Goal: Task Accomplishment & Management: Use online tool/utility

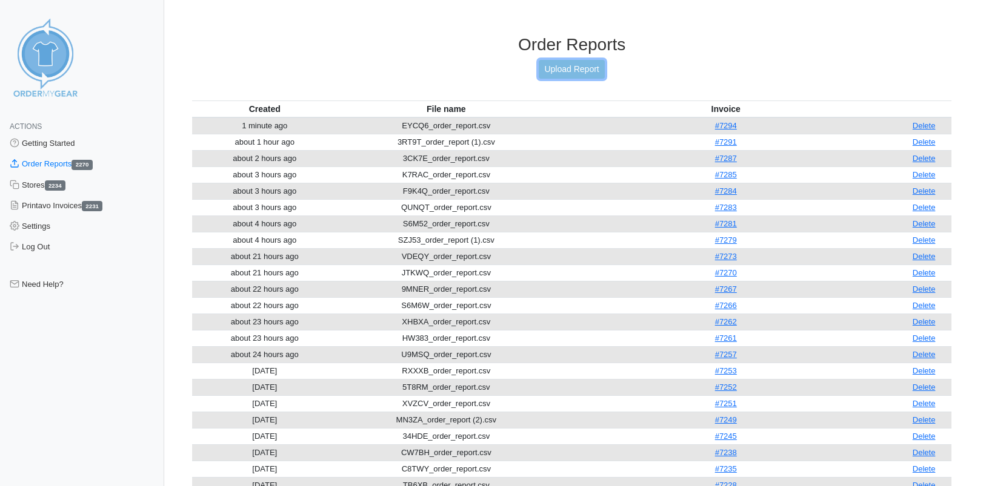
click at [558, 68] on link "Upload Report" at bounding box center [571, 69] width 65 height 19
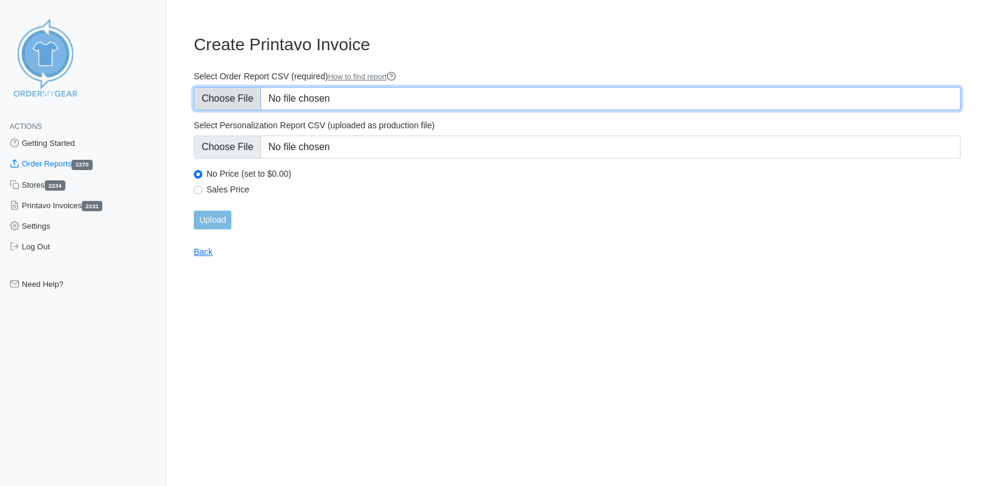
click at [247, 97] on input "Select Order Report CSV (required) How to find report" at bounding box center [577, 98] width 767 height 23
type input "C:\fakepath\C3RDS_order_report.csv"
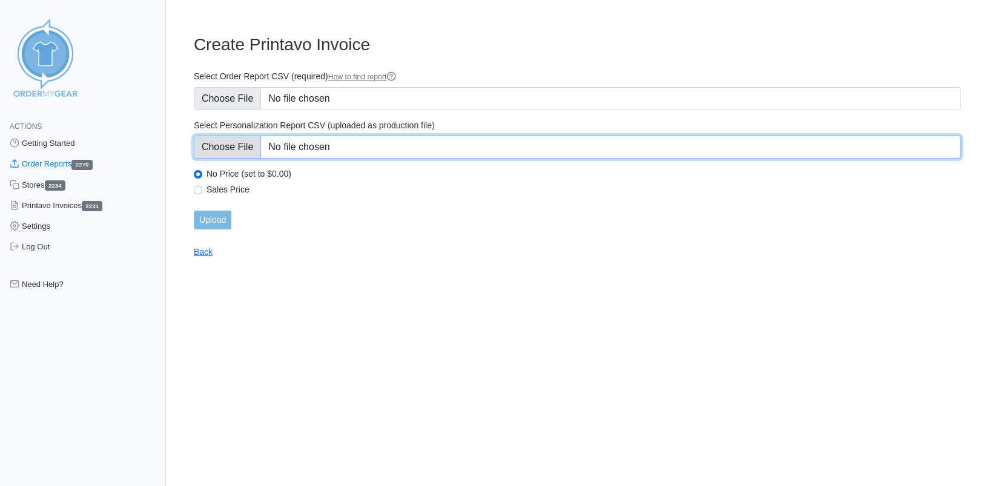
click at [231, 145] on input "Select Personalization Report CSV (uploaded as production file)" at bounding box center [577, 147] width 767 height 23
type input "C:\fakepath\C3RDS_personalization_report.csv"
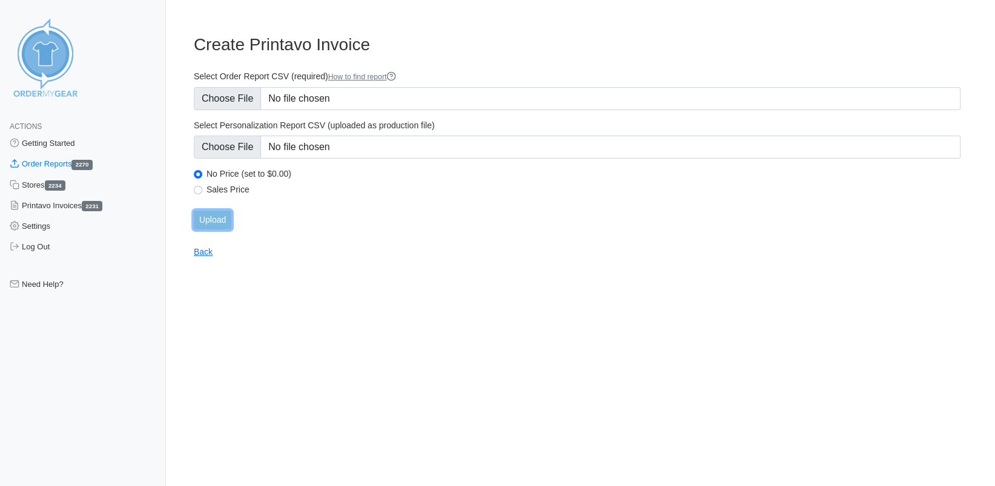
click at [213, 219] on input "Upload" at bounding box center [213, 220] width 38 height 19
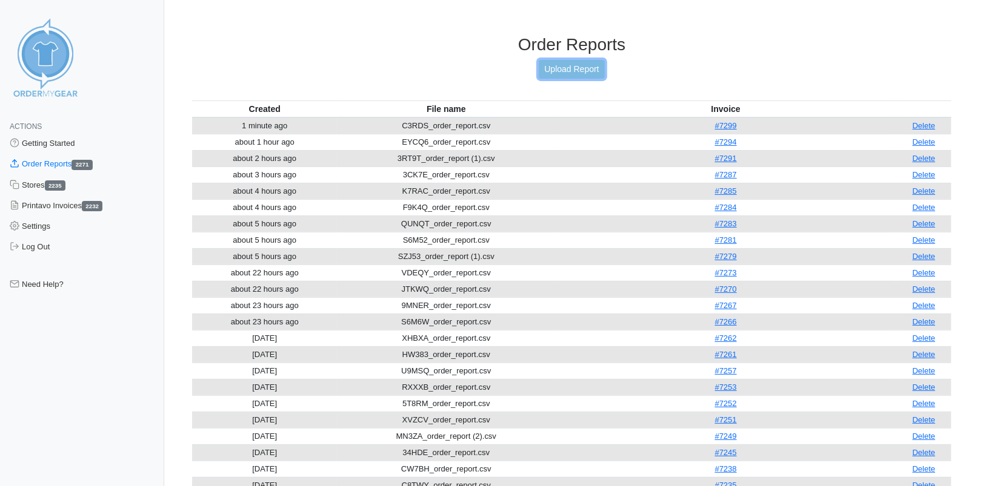
click at [584, 73] on link "Upload Report" at bounding box center [571, 69] width 65 height 19
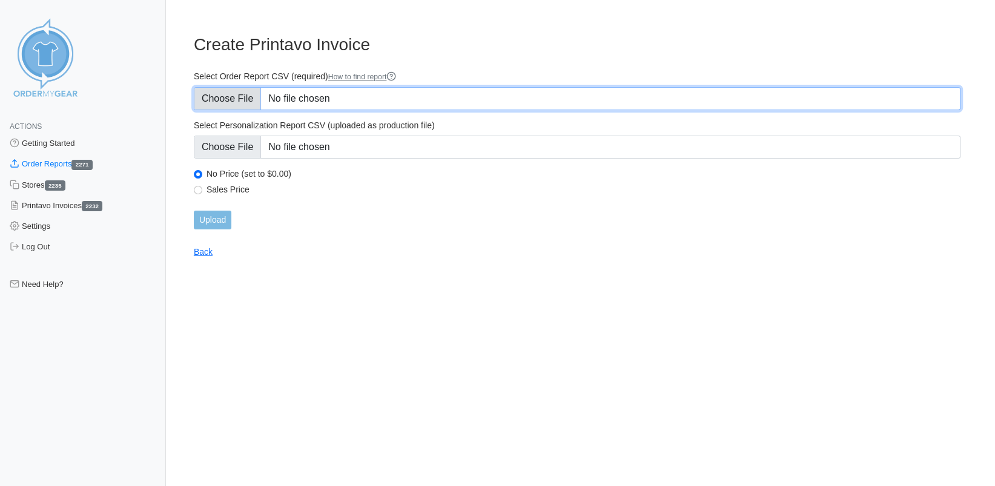
click at [242, 100] on input "Select Order Report CSV (required) How to find report" at bounding box center [577, 98] width 767 height 23
type input "C:\fakepath\C3RDS_personalization_report.csv"
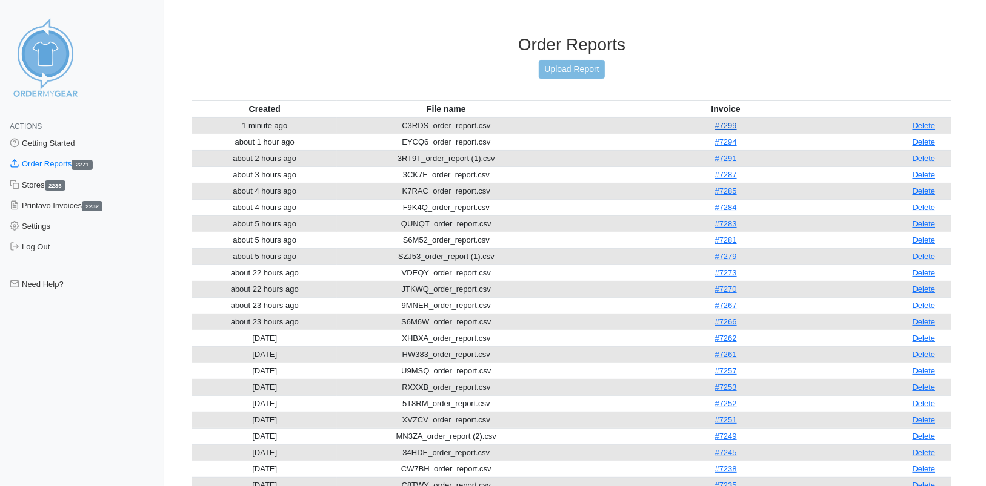
click at [735, 126] on link "#7299" at bounding box center [726, 125] width 22 height 9
click at [581, 75] on link "Upload Report" at bounding box center [571, 69] width 65 height 19
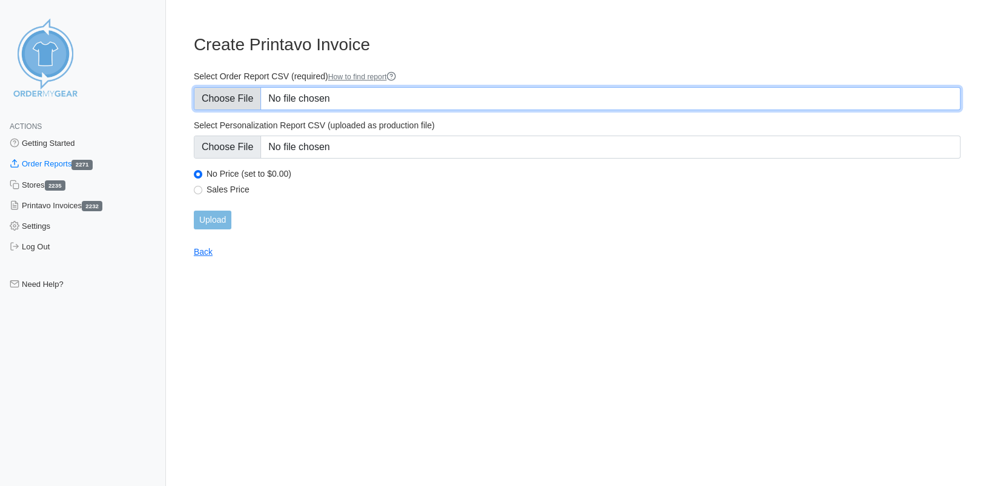
click at [239, 102] on input "Select Order Report CSV (required) How to find report" at bounding box center [577, 98] width 767 height 23
type input "C:\fakepath\N45ZG_order_report (1).csv"
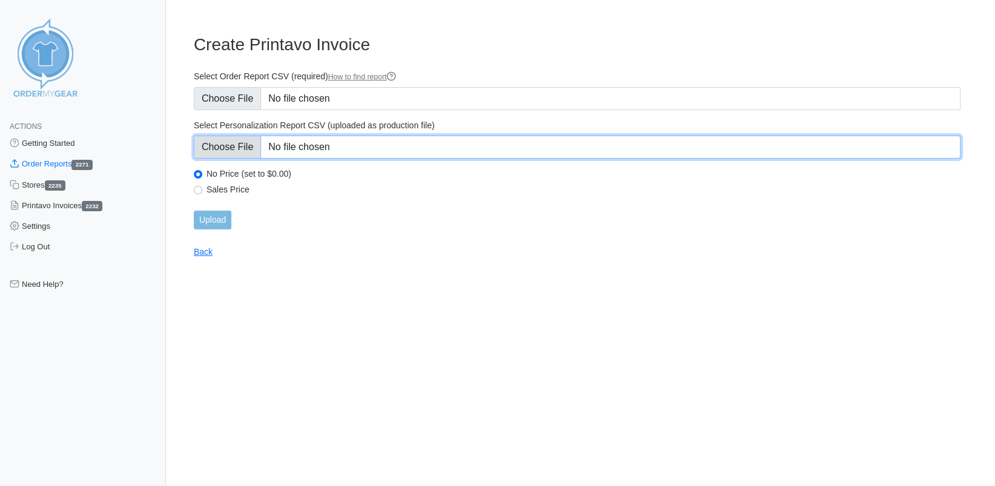
click at [227, 146] on input "Select Personalization Report CSV (uploaded as production file)" at bounding box center [577, 147] width 767 height 23
type input "C:\fakepath\C3RDS_personalization_report.csv"
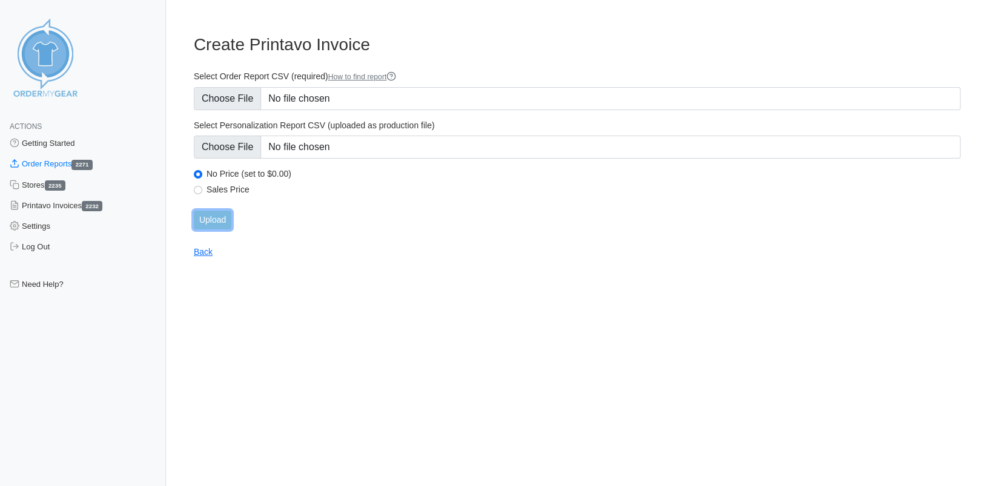
click at [219, 225] on input "Upload" at bounding box center [213, 220] width 38 height 19
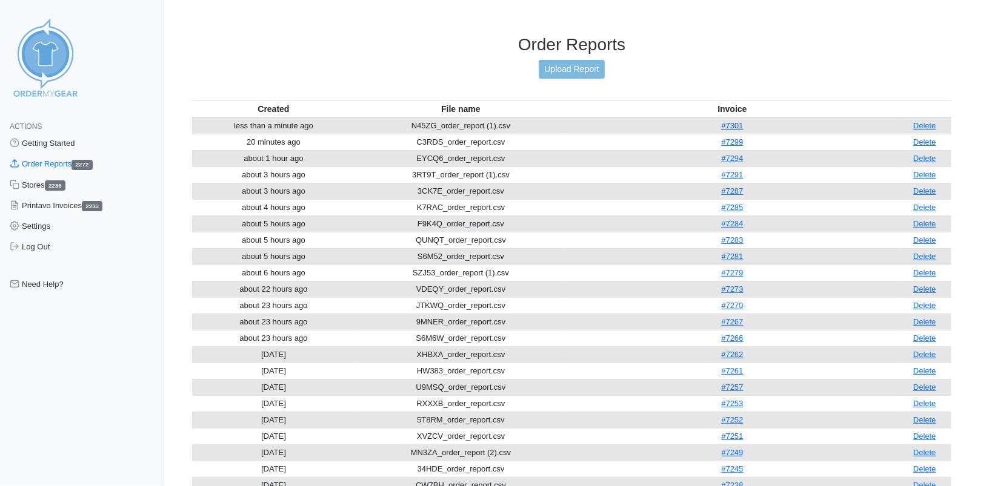
click at [738, 124] on link "#7301" at bounding box center [732, 125] width 22 height 9
click at [730, 128] on link "#7301" at bounding box center [732, 125] width 22 height 9
drag, startPoint x: 922, startPoint y: 124, endPoint x: 545, endPoint y: 99, distance: 377.6
click at [923, 123] on link "Delete" at bounding box center [924, 125] width 23 height 9
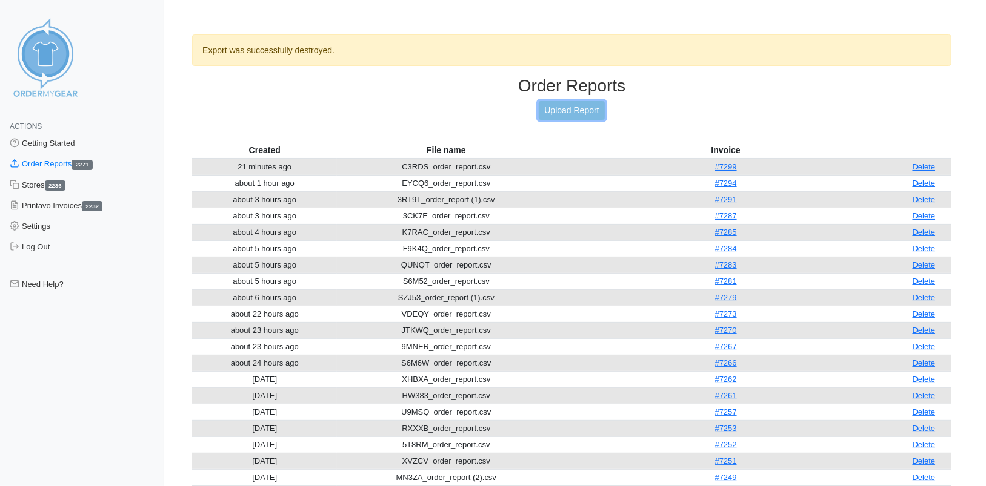
click at [570, 115] on link "Upload Report" at bounding box center [571, 110] width 65 height 19
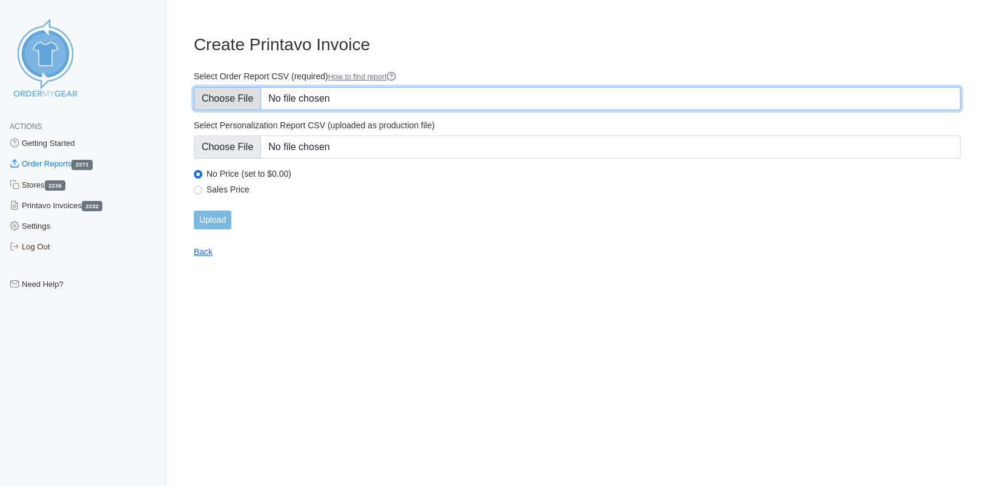
click at [253, 105] on input "Select Order Report CSV (required) How to find report" at bounding box center [577, 98] width 767 height 23
type input "C:\fakepath\N45ZG_order_report (1).csv"
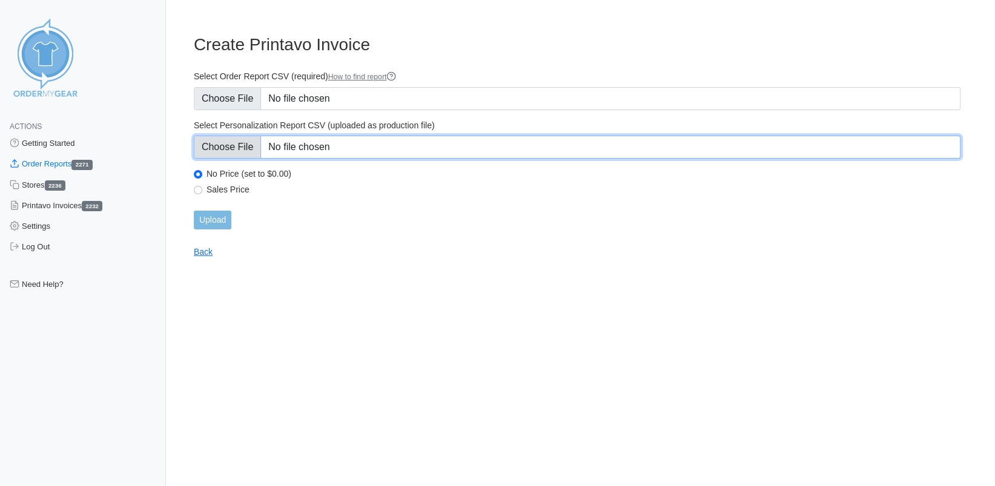
click at [246, 143] on input "Select Personalization Report CSV (uploaded as production file)" at bounding box center [577, 147] width 767 height 23
click at [221, 152] on input "Select Personalization Report CSV (uploaded as production file)" at bounding box center [577, 147] width 767 height 23
type input "C:\fakepath\N45ZG_personalization_report (1).csv"
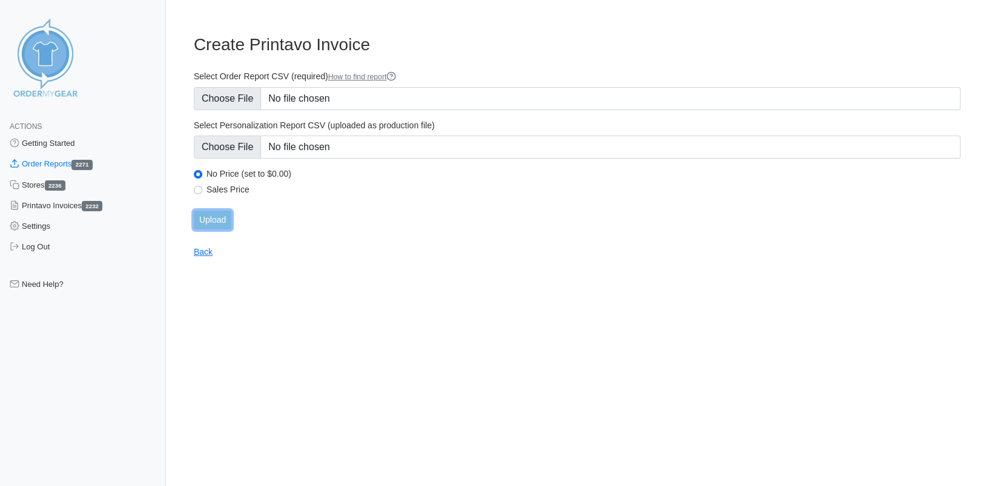
click at [211, 222] on input "Upload" at bounding box center [213, 220] width 38 height 19
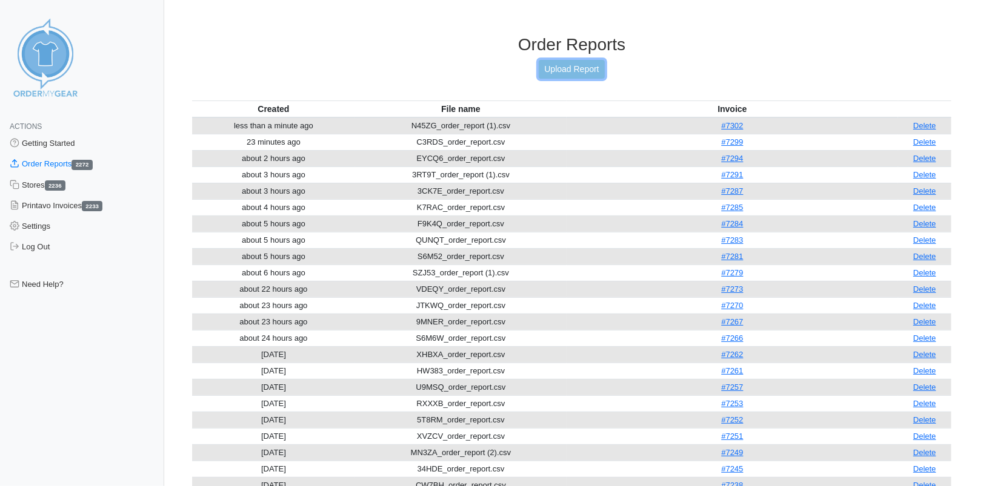
click at [563, 65] on link "Upload Report" at bounding box center [571, 69] width 65 height 19
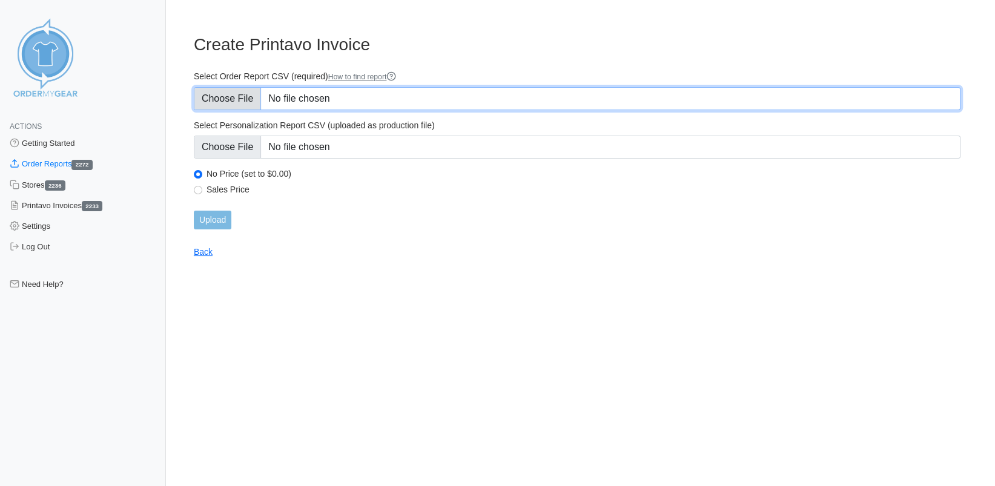
click at [236, 95] on input "Select Order Report CSV (required) How to find report" at bounding box center [577, 98] width 767 height 23
type input "C:\fakepath\YXSJB_order_report.csv"
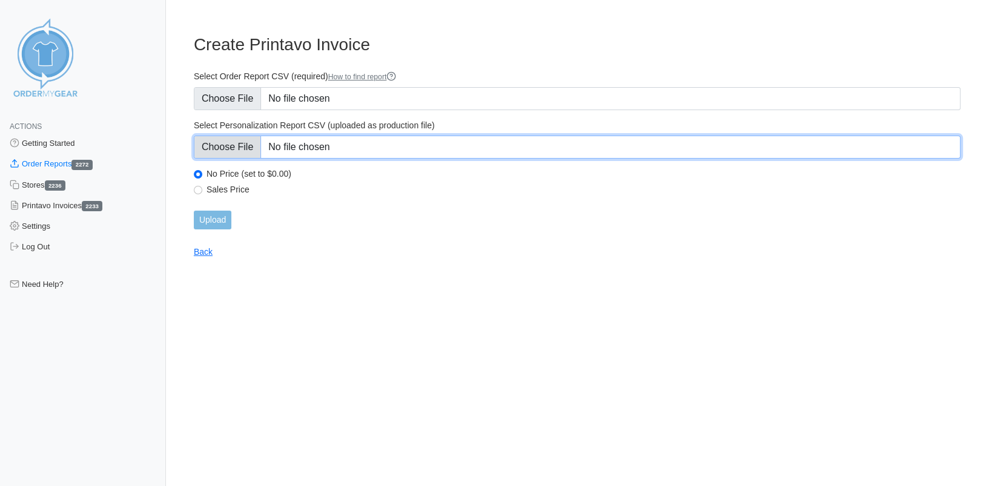
click at [242, 146] on input "Select Personalization Report CSV (uploaded as production file)" at bounding box center [577, 147] width 767 height 23
type input "C:\fakepath\YXSJB_personalization_report.csv"
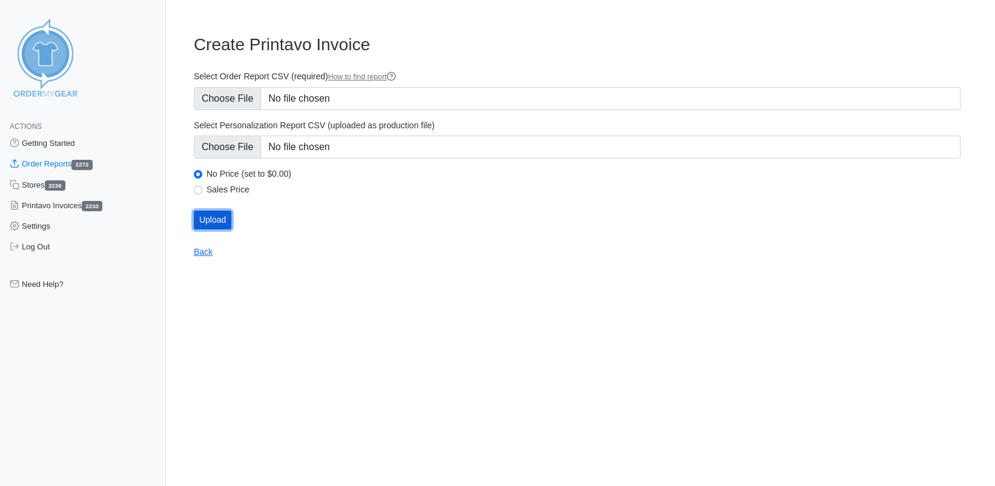
click at [224, 219] on input "Upload" at bounding box center [213, 220] width 38 height 19
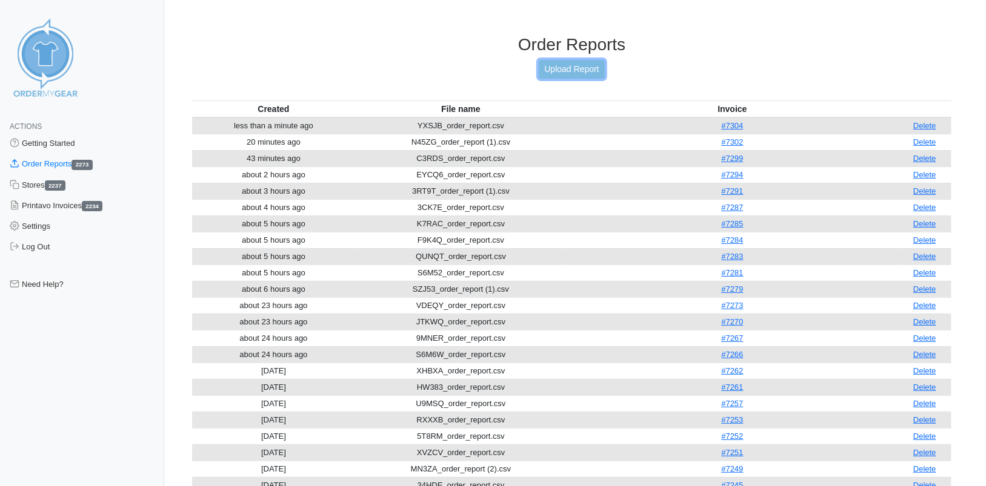
click at [560, 69] on link "Upload Report" at bounding box center [571, 69] width 65 height 19
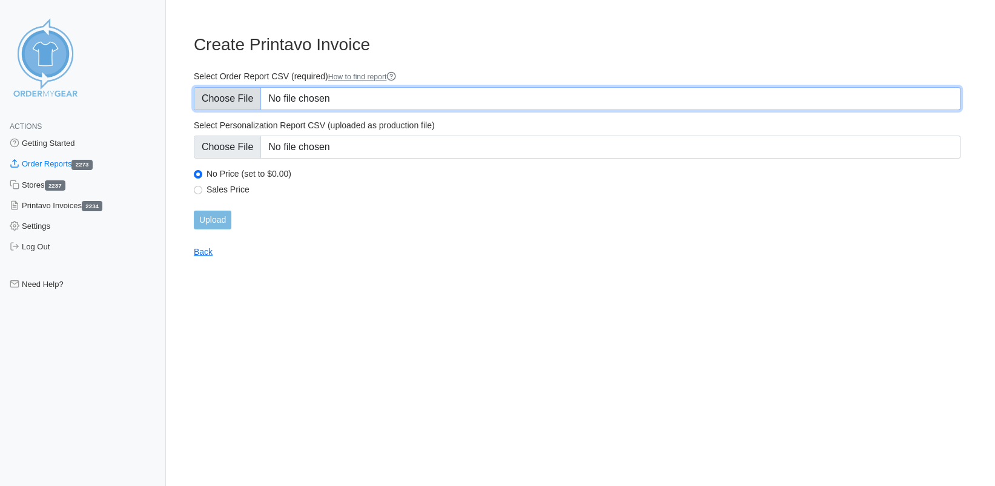
click at [222, 102] on input "Select Order Report CSV (required) How to find report" at bounding box center [577, 98] width 767 height 23
type input "C:\fakepath\75WJS_order_report.csv"
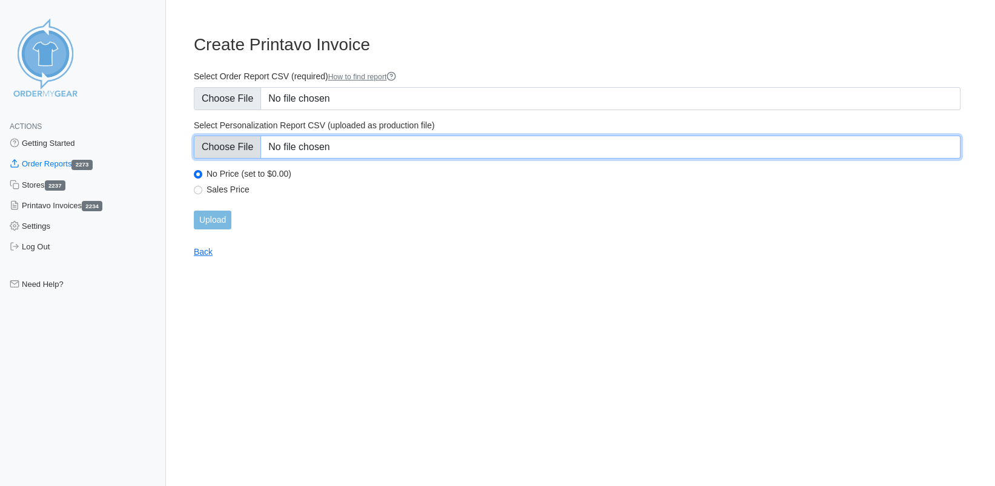
click at [239, 151] on input "Select Personalization Report CSV (uploaded as production file)" at bounding box center [577, 147] width 767 height 23
type input "C:\fakepath\JFQEH_personalization_report.csv"
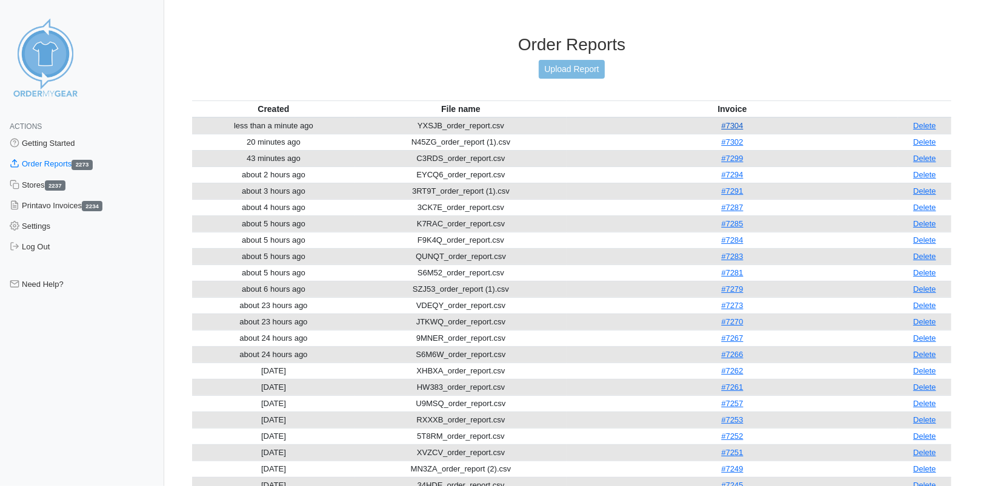
click at [731, 125] on link "#7304" at bounding box center [732, 125] width 22 height 9
click at [580, 67] on link "Upload Report" at bounding box center [571, 69] width 65 height 19
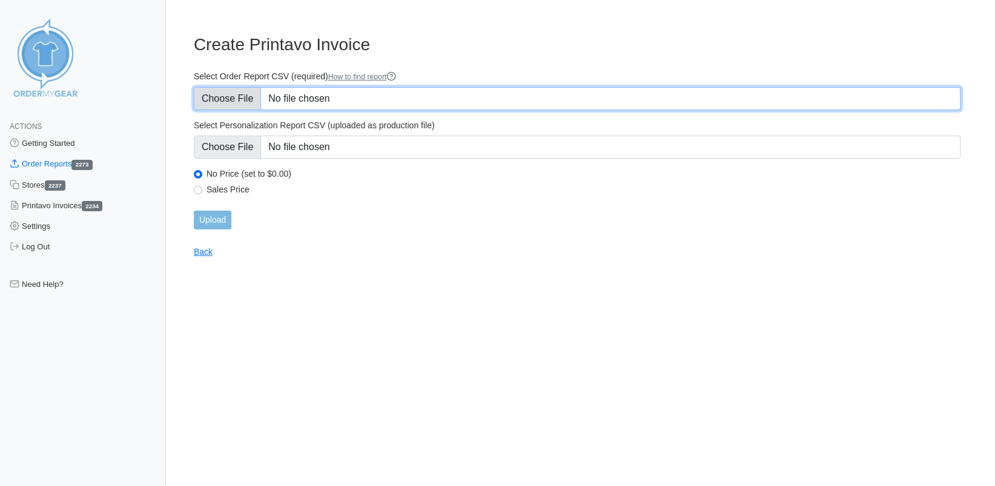
click at [218, 97] on input "Select Order Report CSV (required) How to find report" at bounding box center [577, 98] width 767 height 23
click at [222, 88] on input "Select Order Report CSV (required) How to find report" at bounding box center [577, 98] width 767 height 23
click at [241, 100] on input "Select Order Report CSV (required) How to find report" at bounding box center [577, 98] width 767 height 23
type input "C:\fakepath\75WJS_order_report (2).csv"
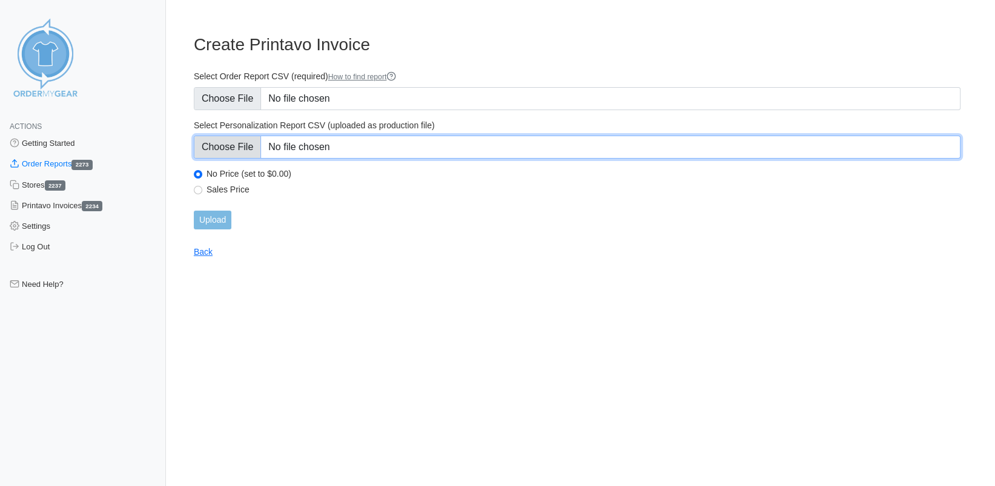
click at [242, 147] on input "Select Personalization Report CSV (uploaded as production file)" at bounding box center [577, 147] width 767 height 23
type input "C:\fakepath\75WJS_personalization_report.csv"
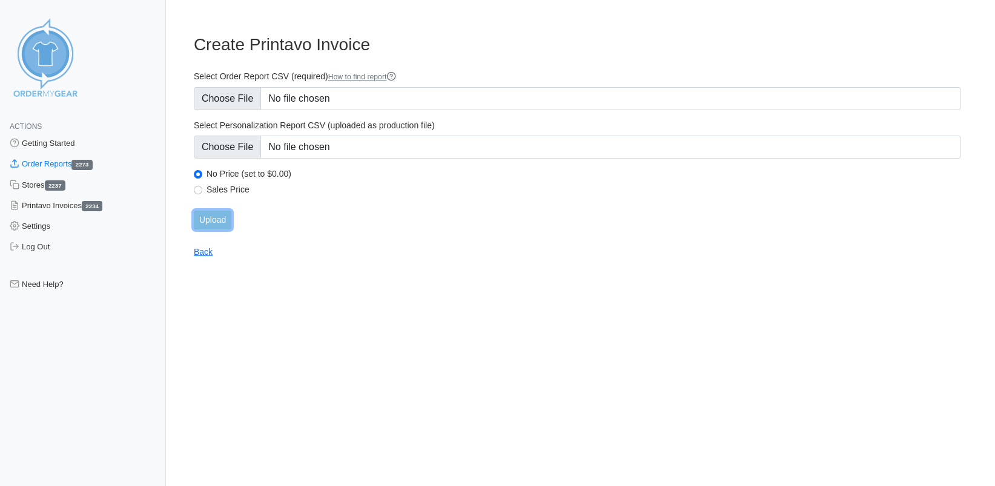
click at [216, 216] on input "Upload" at bounding box center [213, 220] width 38 height 19
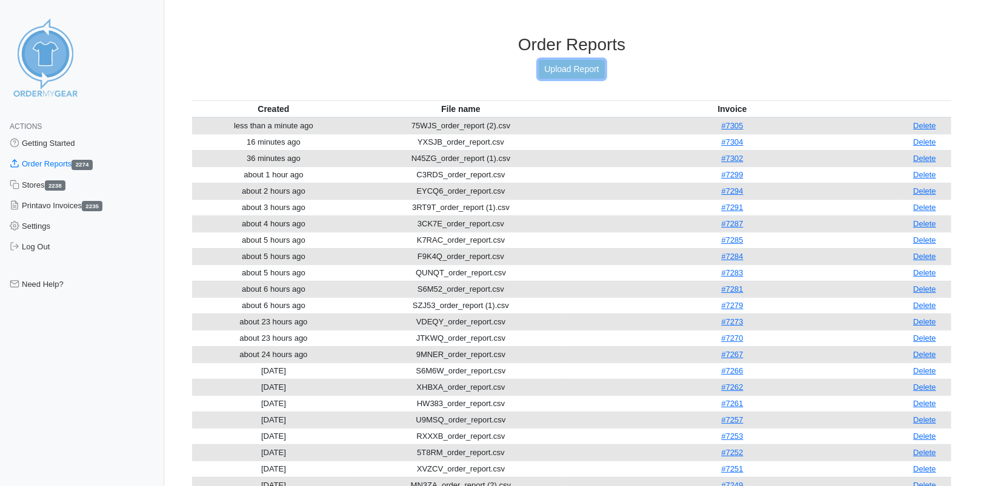
click at [566, 76] on link "Upload Report" at bounding box center [571, 69] width 65 height 19
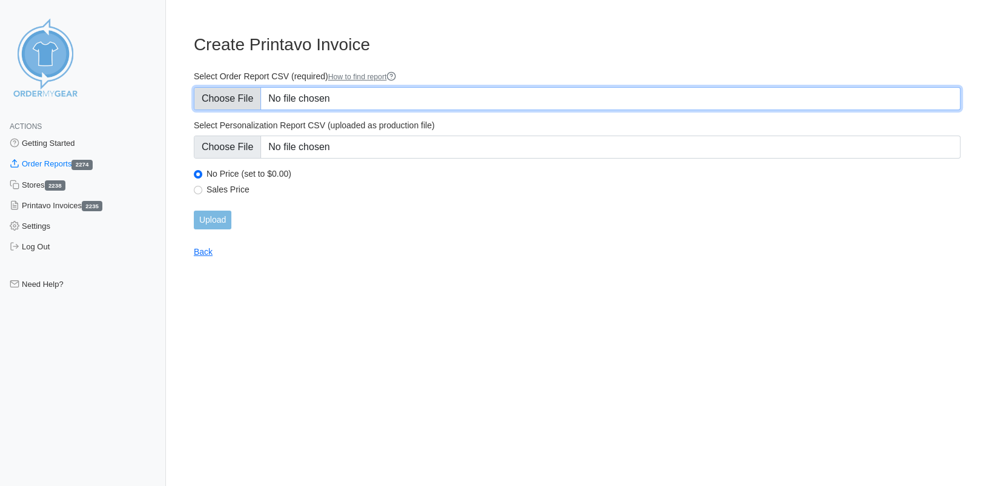
click at [229, 93] on input "Select Order Report CSV (required) How to find report" at bounding box center [577, 98] width 767 height 23
type input "C:\fakepath\UCJ63_order_report.csv"
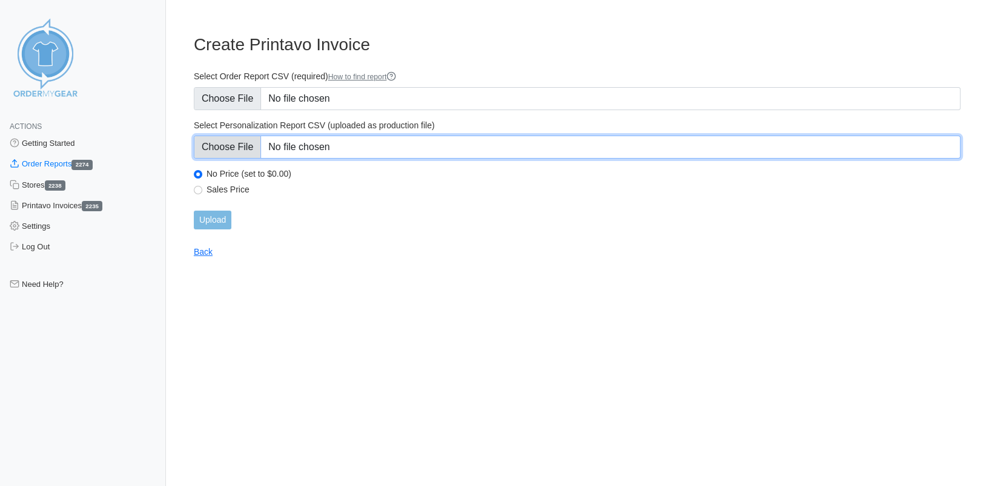
click at [244, 144] on input "Select Personalization Report CSV (uploaded as production file)" at bounding box center [577, 147] width 767 height 23
type input "C:\fakepath\UCJ63_personalization_report.csv"
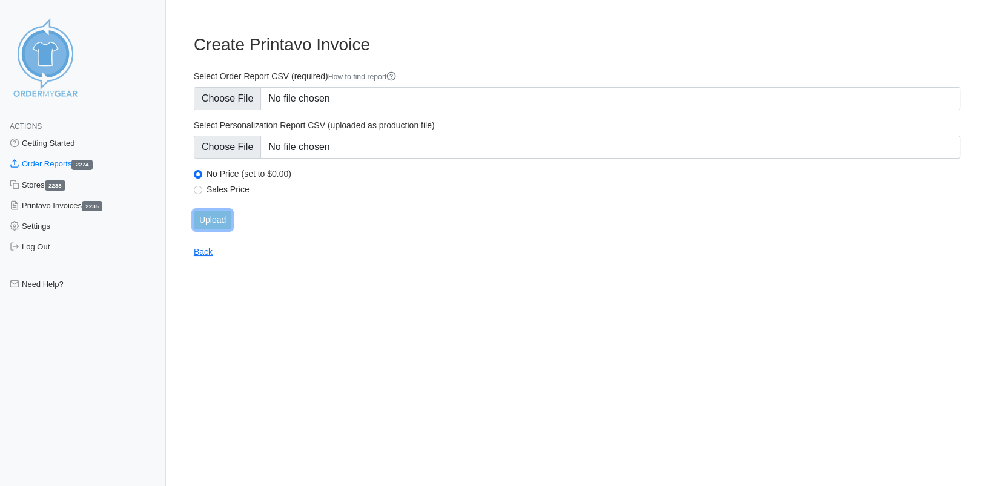
click at [210, 219] on input "Upload" at bounding box center [213, 220] width 38 height 19
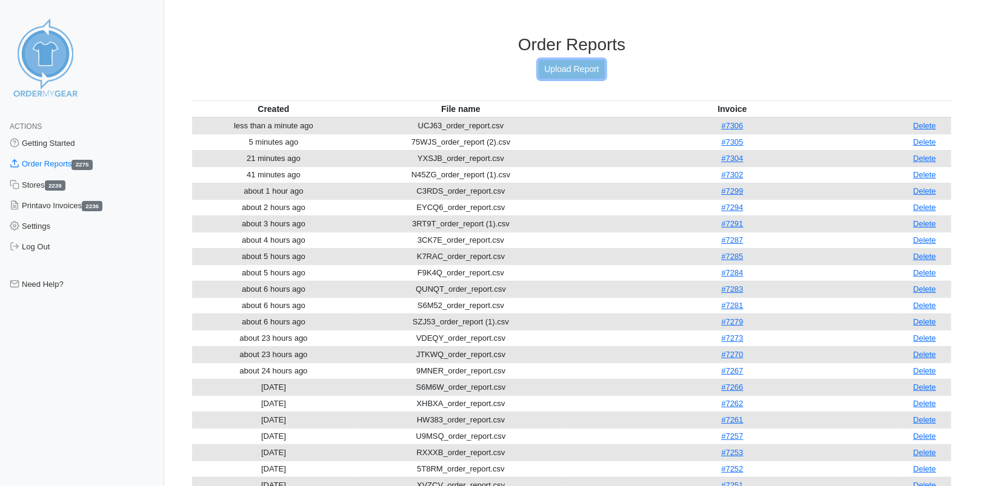
click at [558, 70] on link "Upload Report" at bounding box center [571, 69] width 65 height 19
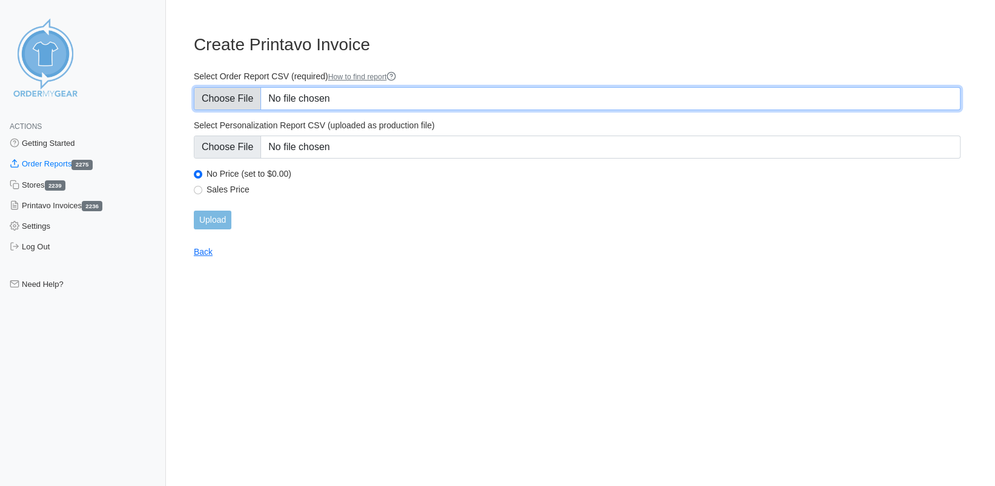
click at [230, 100] on input "Select Order Report CSV (required) How to find report" at bounding box center [577, 98] width 767 height 23
type input "C:\fakepath\ZY28K_order_report (1).csv"
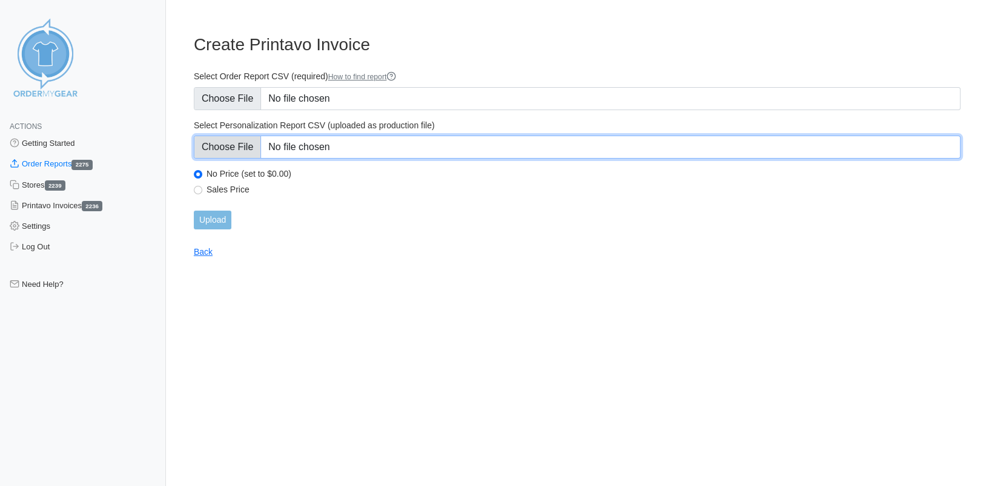
click at [246, 147] on input "Select Personalization Report CSV (uploaded as production file)" at bounding box center [577, 147] width 767 height 23
type input "C:\fakepath\ZY28K_personalization_report.csv"
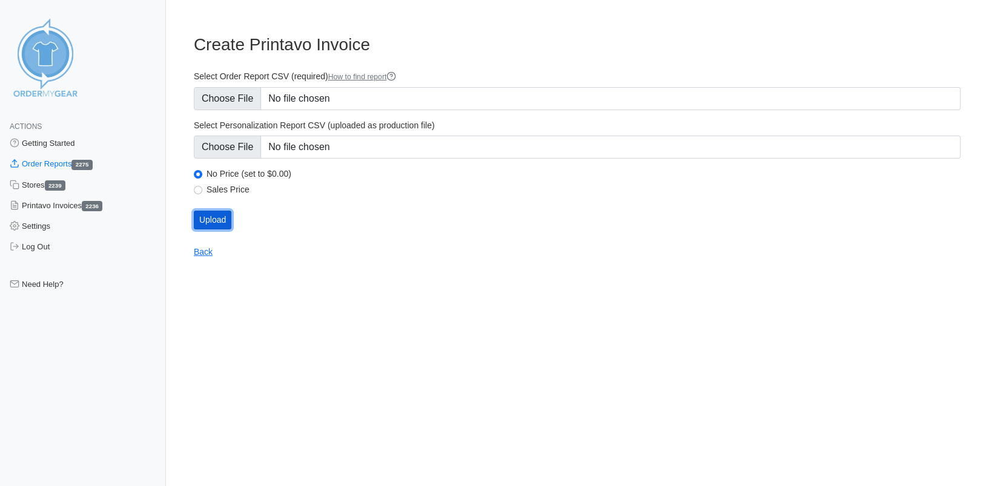
click at [227, 218] on input "Upload" at bounding box center [213, 220] width 38 height 19
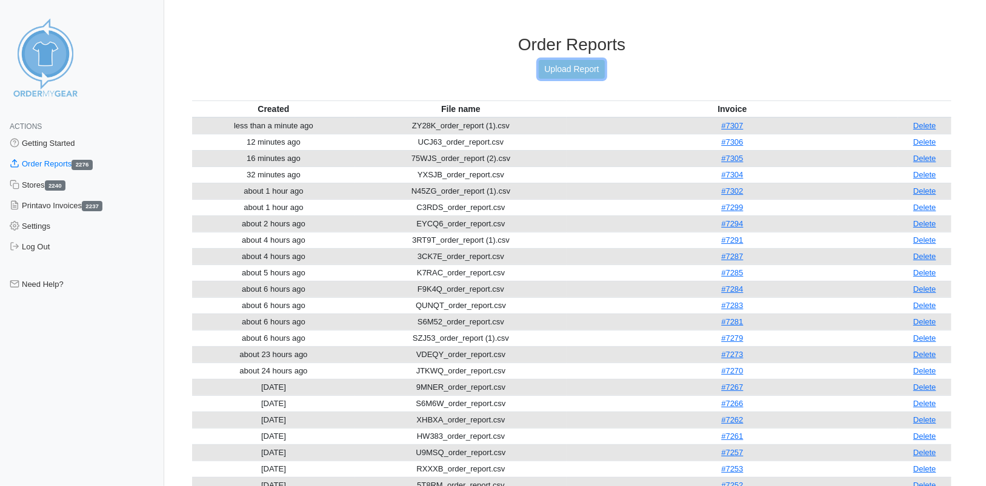
click at [577, 68] on link "Upload Report" at bounding box center [571, 69] width 65 height 19
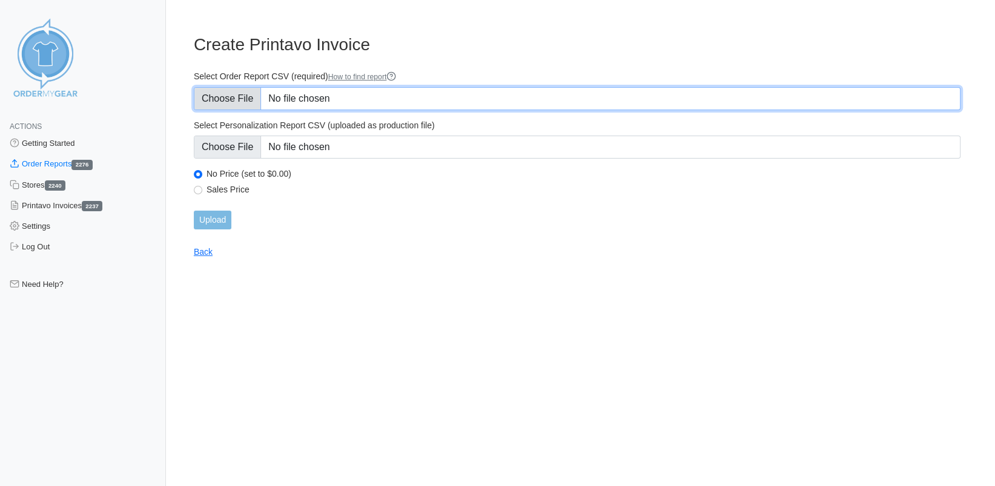
click at [239, 100] on input "Select Order Report CSV (required) How to find report" at bounding box center [577, 98] width 767 height 23
type input "C:\fakepath\MAVQN_order_report.csv"
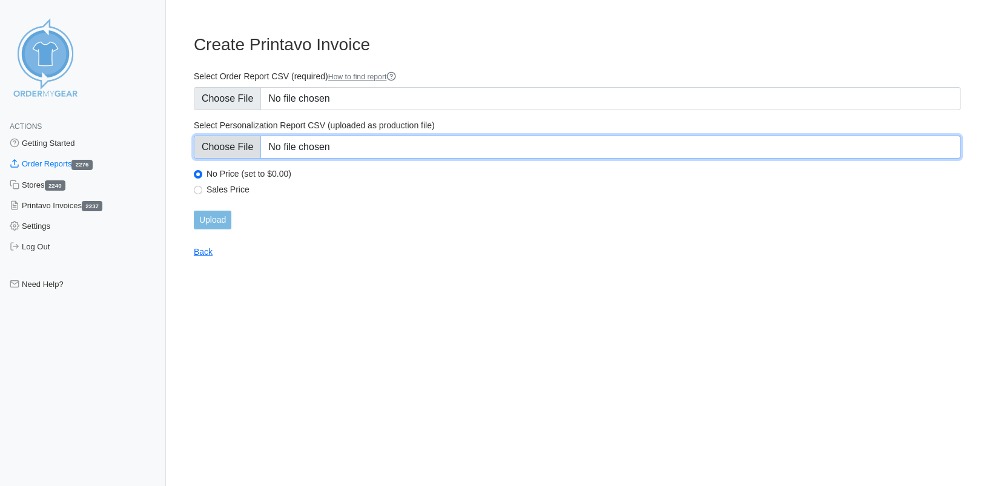
click at [239, 147] on input "Select Personalization Report CSV (uploaded as production file)" at bounding box center [577, 147] width 767 height 23
type input "C:\fakepath\MAVQN_personalization_report.csv"
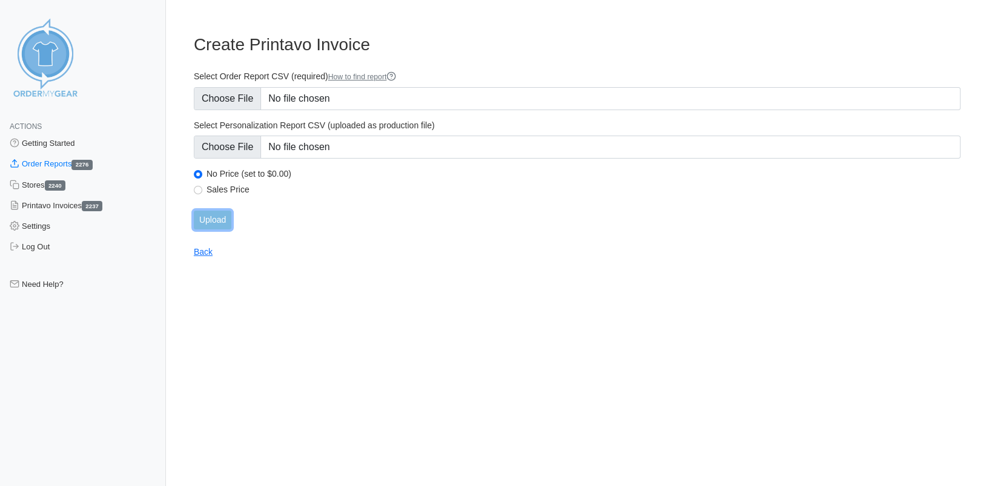
click at [217, 225] on input "Upload" at bounding box center [213, 220] width 38 height 19
